Goal: Information Seeking & Learning: Understand process/instructions

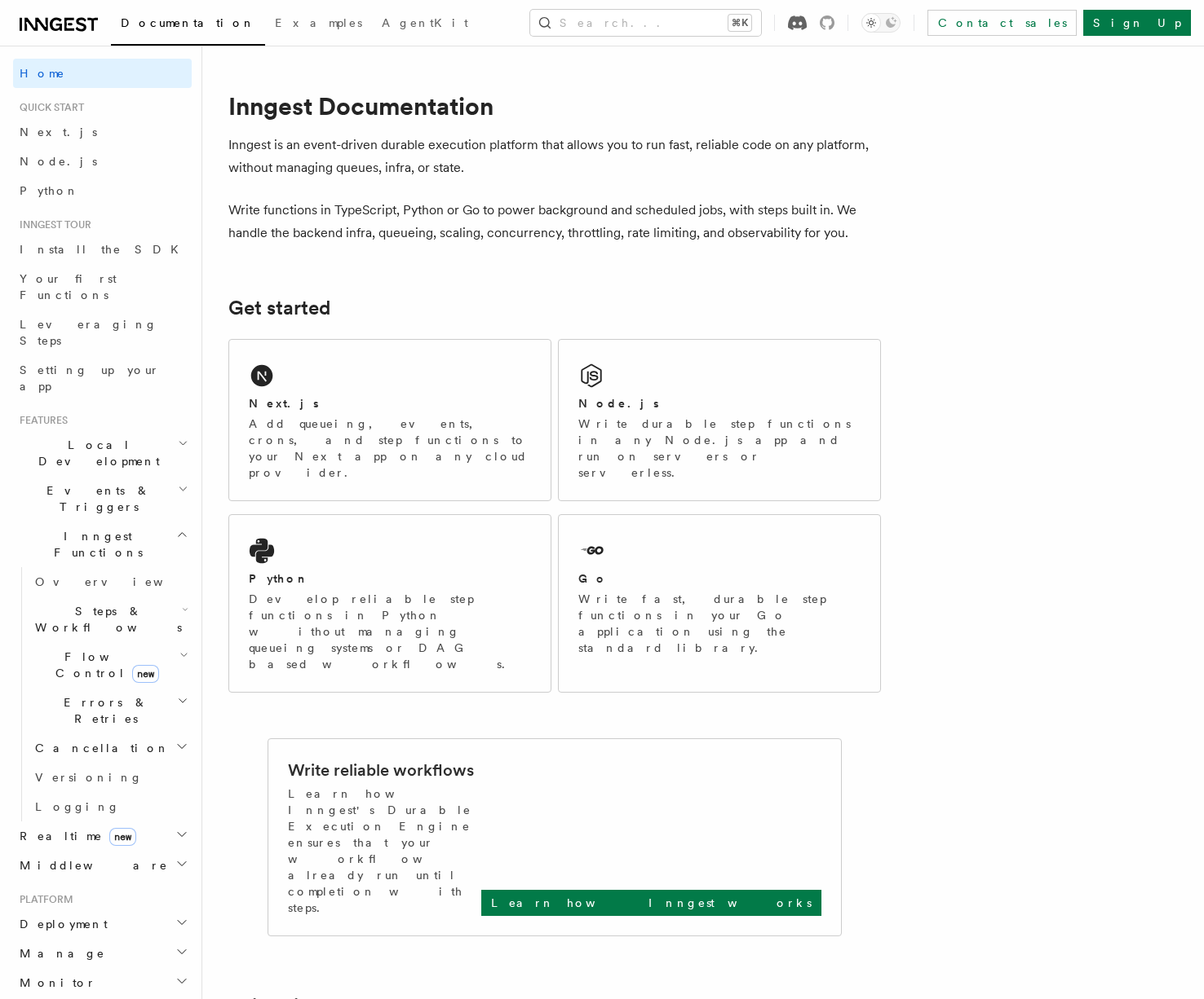
click at [807, 25] on icon at bounding box center [797, 22] width 19 height 14
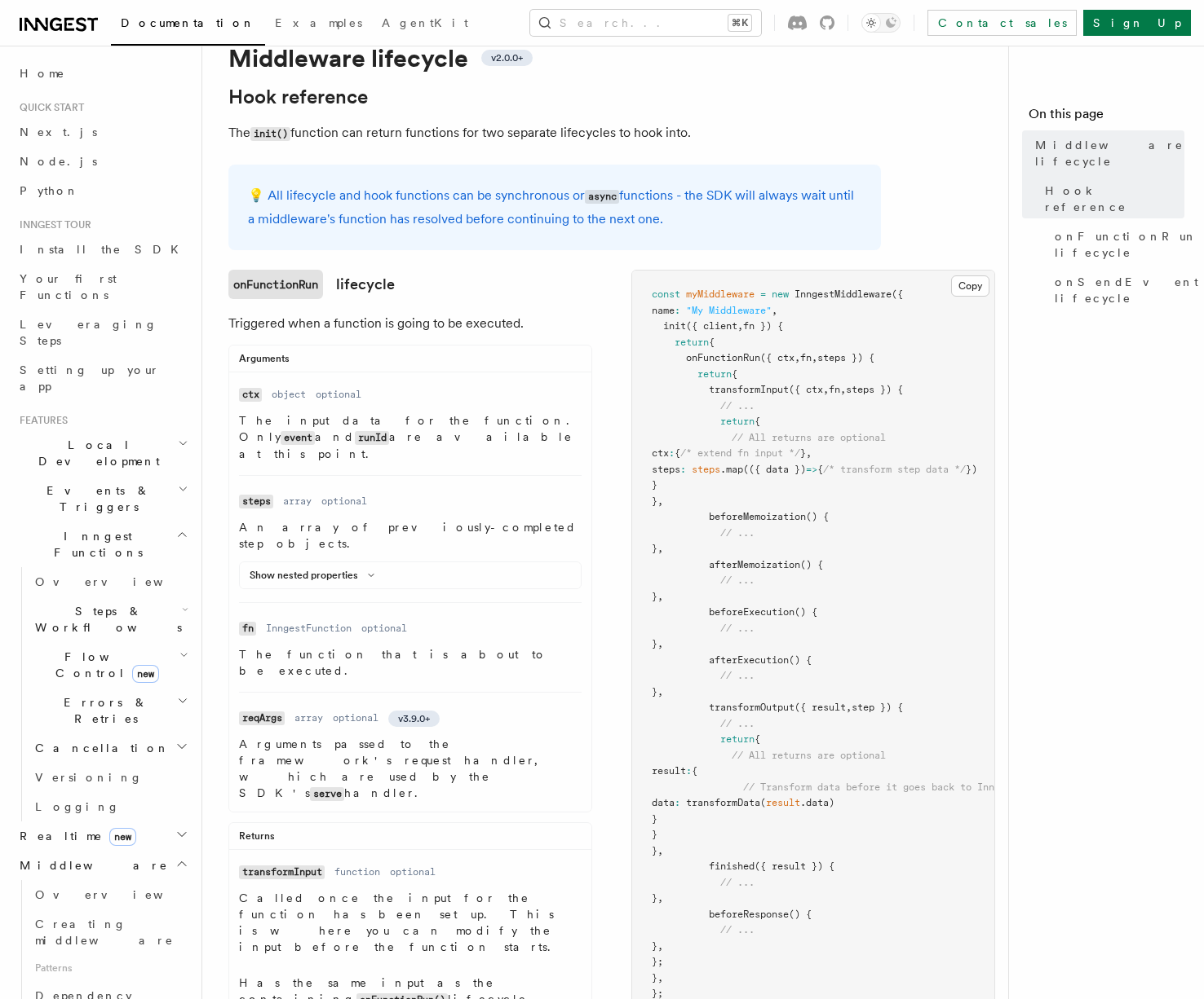
scroll to position [96, 0]
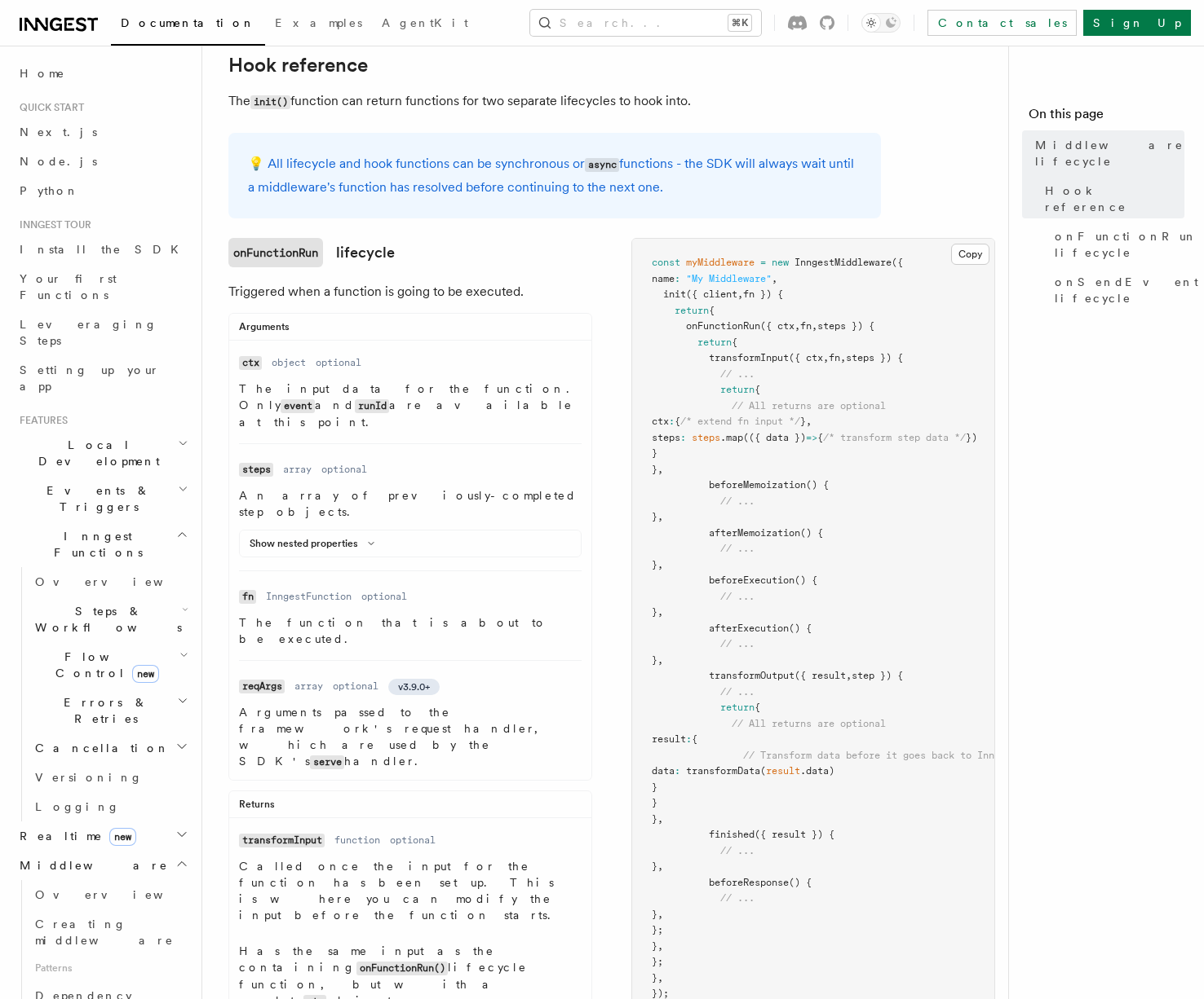
click at [816, 362] on span "({ ctx" at bounding box center [806, 358] width 35 height 12
click at [735, 361] on span "transformInput" at bounding box center [748, 358] width 80 height 12
